Goal: Navigation & Orientation: Find specific page/section

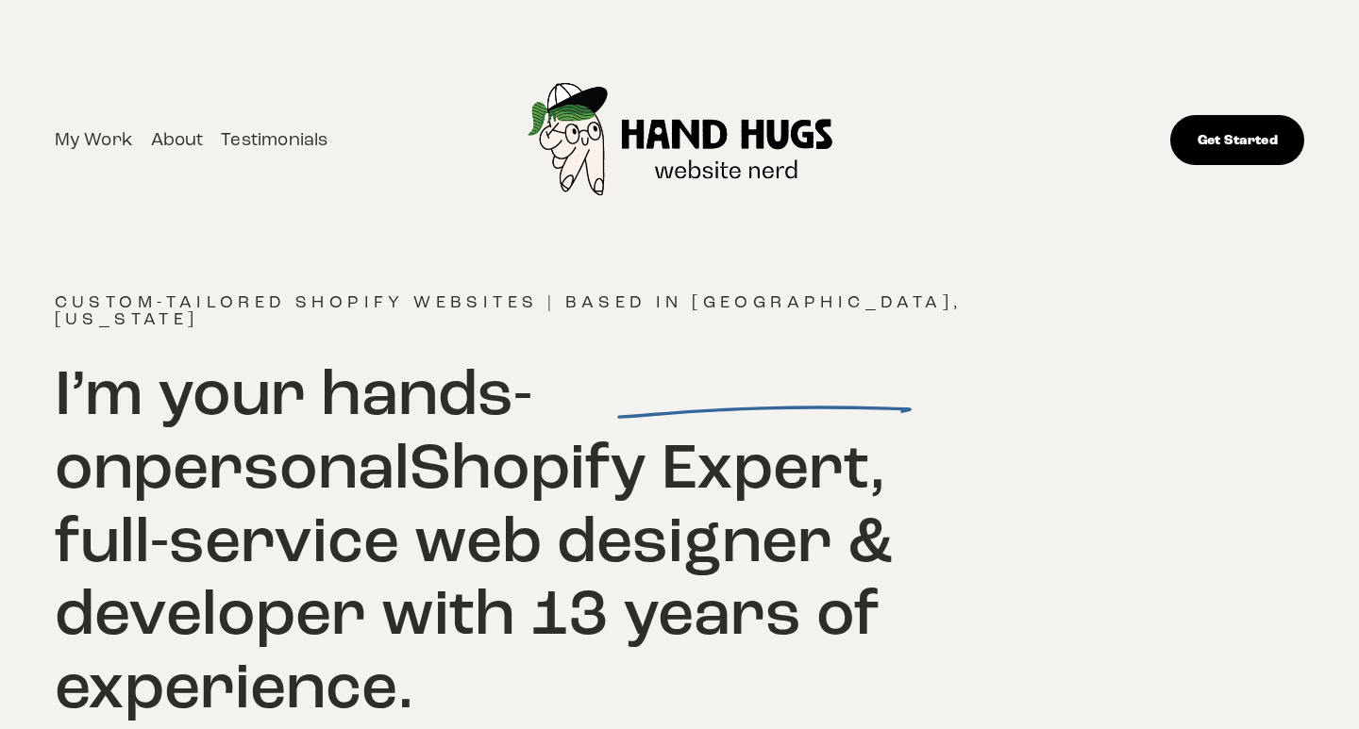
click at [90, 147] on link "My Work" at bounding box center [94, 141] width 78 height 30
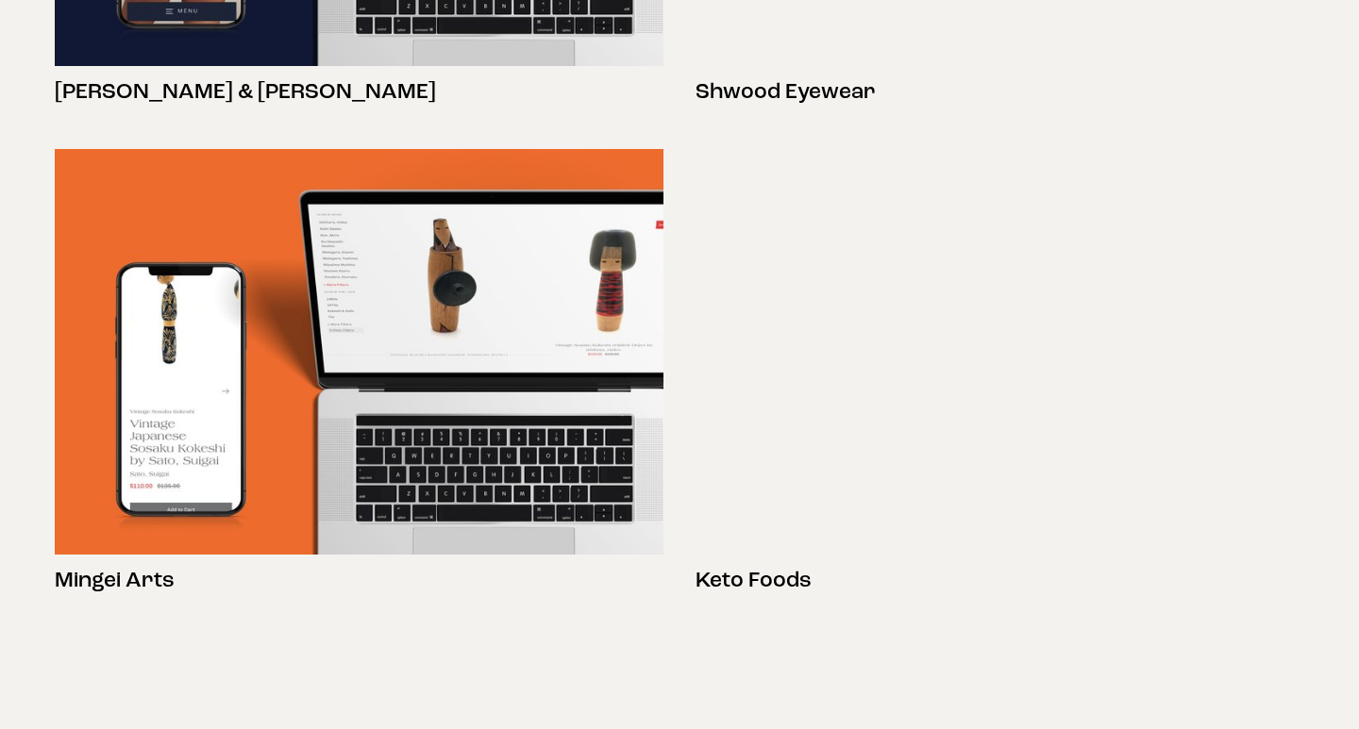
scroll to position [1735, 0]
